Goal: Information Seeking & Learning: Learn about a topic

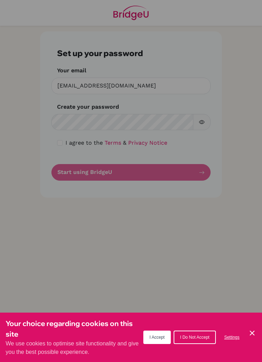
click at [60, 122] on div "Cookie Preferences" at bounding box center [131, 181] width 262 height 362
click at [76, 124] on div "Cookie Preferences" at bounding box center [131, 181] width 262 height 362
click at [154, 340] on button "I Accept" at bounding box center [158, 336] width 28 height 13
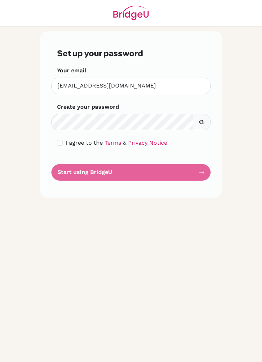
click at [62, 142] on input "checkbox" at bounding box center [60, 143] width 6 height 6
checkbox input "true"
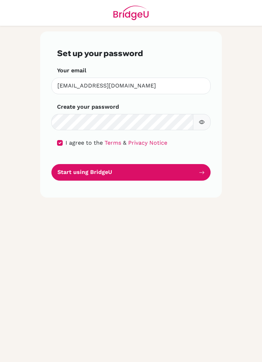
click at [202, 121] on icon "button" at bounding box center [202, 122] width 2 height 2
click at [201, 121] on icon "button" at bounding box center [201, 122] width 5 height 5
click at [162, 171] on button "Start using BridgeU" at bounding box center [130, 172] width 159 height 17
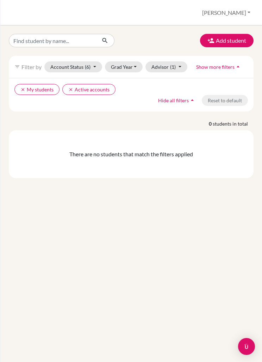
click at [133, 68] on button "Grad Year" at bounding box center [124, 66] width 38 height 11
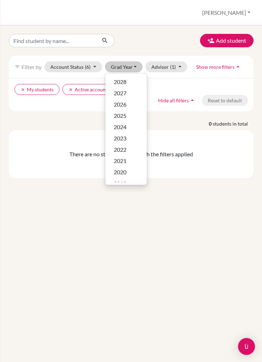
click at [116, 117] on span "2025" at bounding box center [120, 115] width 13 height 8
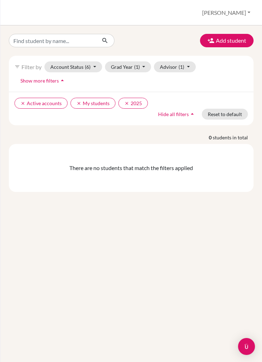
click at [93, 66] on button "Account Status (6)" at bounding box center [73, 66] width 58 height 11
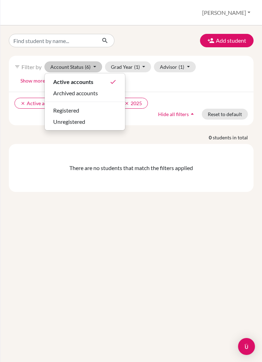
click at [95, 106] on div "Registered" at bounding box center [84, 110] width 63 height 8
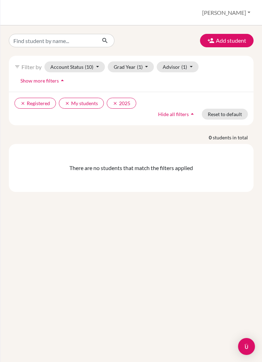
click at [96, 67] on button "Account Status (10)" at bounding box center [74, 66] width 61 height 11
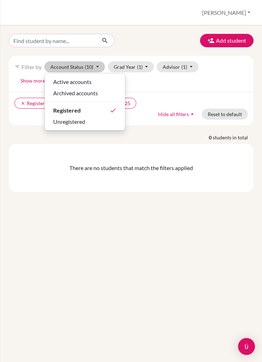
click at [95, 83] on div "Active accounts" at bounding box center [84, 82] width 63 height 8
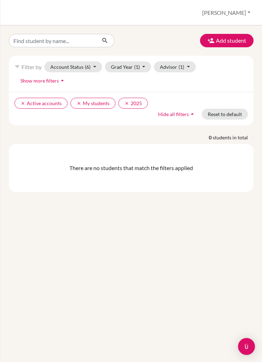
click at [142, 70] on button "Grad Year (1)" at bounding box center [128, 66] width 47 height 11
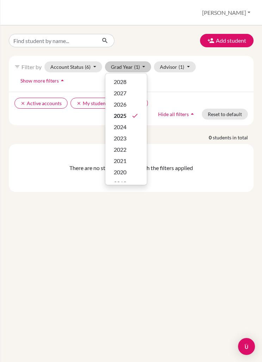
click at [127, 90] on div "2027" at bounding box center [126, 93] width 25 height 8
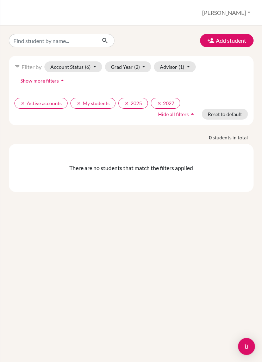
click at [144, 71] on button "Grad Year (2)" at bounding box center [128, 66] width 47 height 11
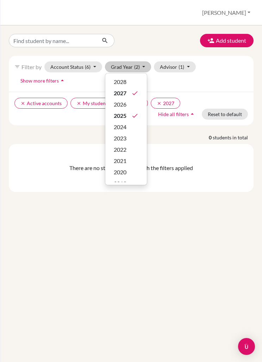
click at [223, 81] on div "filter_list Filter by Account Status (6) Active accounts done Archived accounts…" at bounding box center [131, 74] width 245 height 36
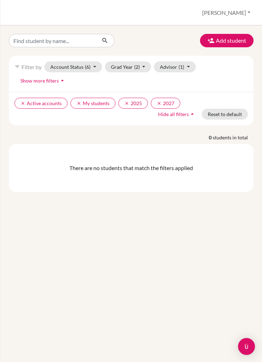
click at [184, 65] on span "(1)" at bounding box center [182, 67] width 6 height 6
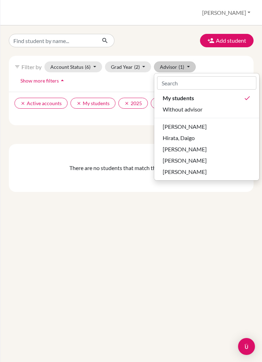
click at [234, 61] on div "filter_list Filter by Account Status (6) Active accounts done Archived accounts…" at bounding box center [131, 74] width 245 height 36
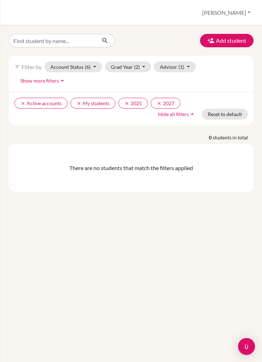
click at [19, 99] on button "clear Active accounts" at bounding box center [40, 103] width 53 height 11
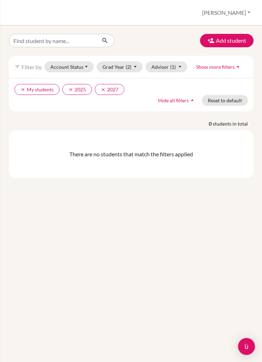
click at [22, 93] on button "clear My students" at bounding box center [36, 89] width 45 height 11
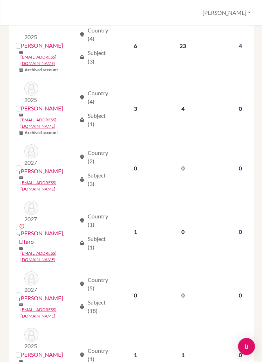
scroll to position [151, 0]
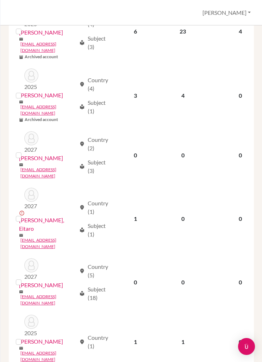
click at [214, 214] on p "0" at bounding box center [241, 218] width 58 height 8
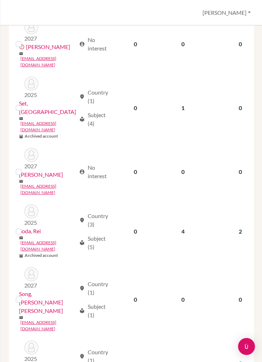
scroll to position [821, 0]
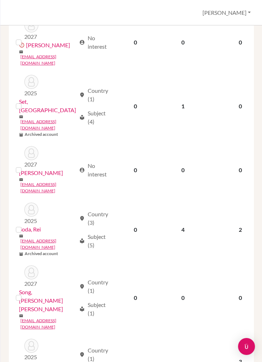
click at [44, 361] on link "Ueno, Sota" at bounding box center [41, 365] width 44 height 8
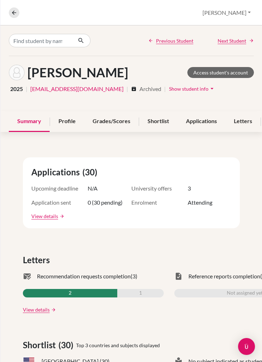
click at [15, 12] on icon at bounding box center [14, 13] width 6 height 6
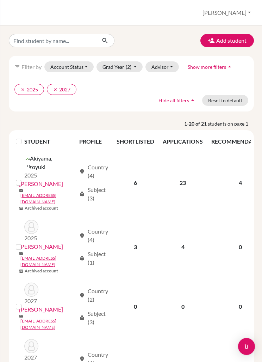
click at [22, 86] on button "clear 2025" at bounding box center [29, 89] width 30 height 11
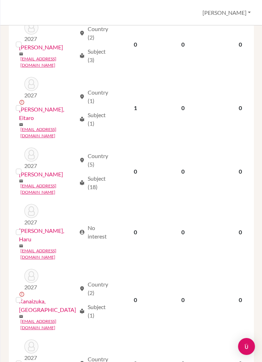
scroll to position [130, 0]
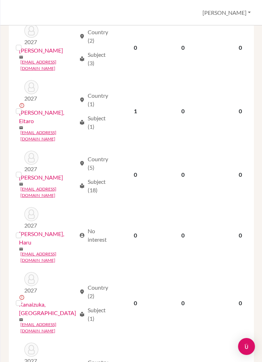
click at [55, 321] on link "214379knr@kaiseigakuen.jp" at bounding box center [48, 327] width 56 height 13
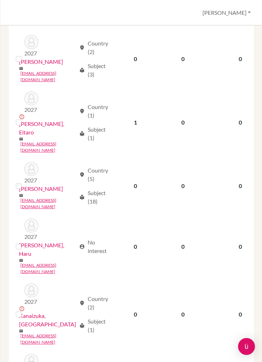
scroll to position [117, 0]
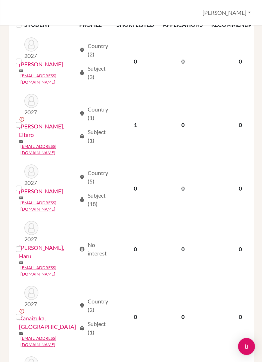
click at [45, 62] on link "Asami, Keitatsu" at bounding box center [41, 64] width 44 height 8
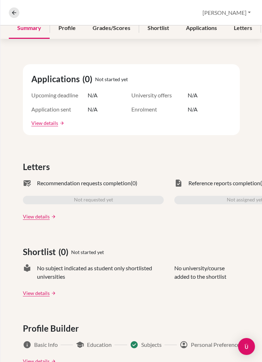
scroll to position [93, 0]
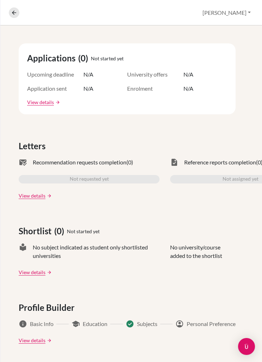
click at [37, 123] on div "Applications (0) Not started yet Upcoming deadline N/A University offers N/A Ap…" at bounding box center [127, 266] width 262 height 480
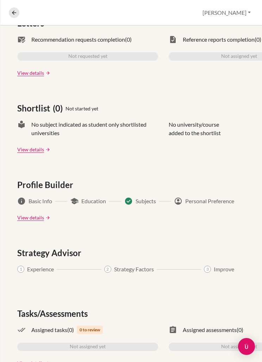
scroll to position [236, 6]
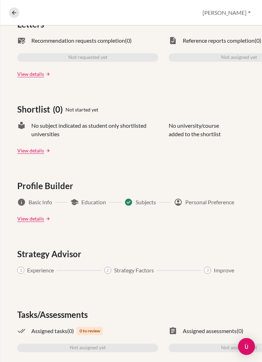
click at [30, 219] on link "View details" at bounding box center [30, 218] width 27 height 7
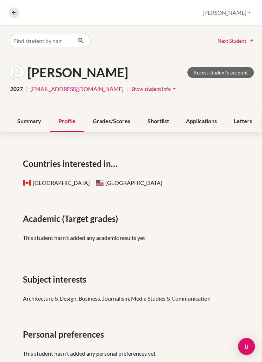
click at [12, 12] on icon at bounding box center [14, 13] width 6 height 6
